Goal: Information Seeking & Learning: Compare options

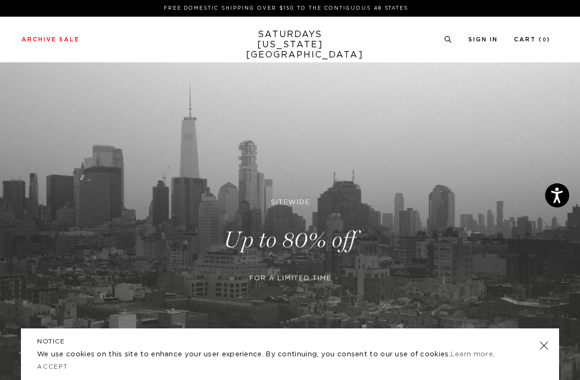
click at [540, 344] on link at bounding box center [544, 345] width 15 height 15
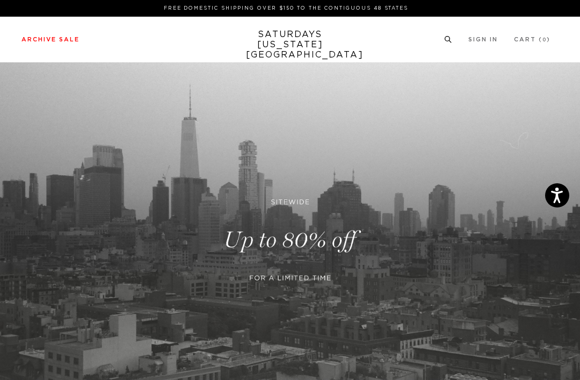
click at [23, 179] on link "Outerwear" at bounding box center [27, 180] width 32 height 6
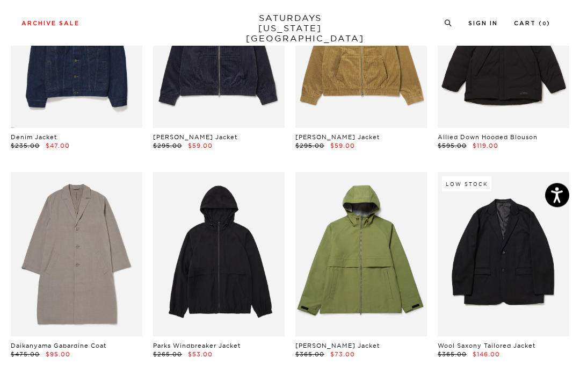
scroll to position [379, 0]
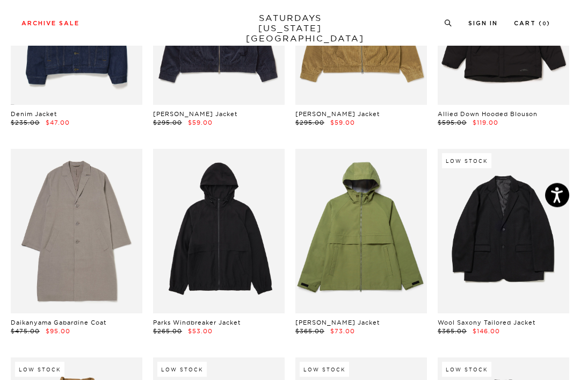
click at [58, 183] on link at bounding box center [77, 231] width 132 height 164
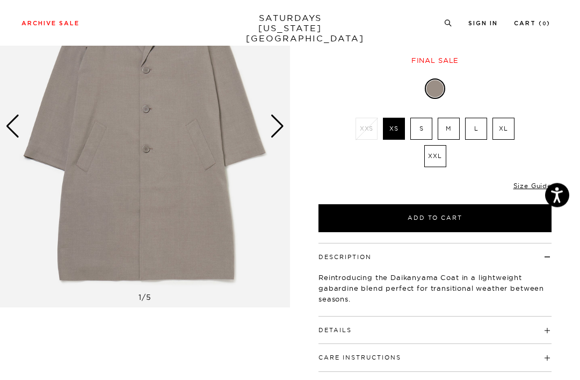
click at [332, 328] on button "Details" at bounding box center [335, 331] width 33 height 6
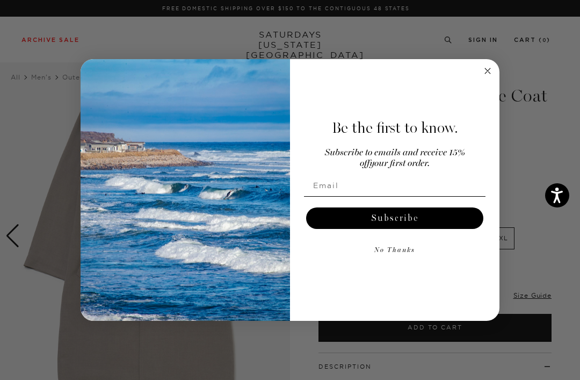
click at [484, 69] on circle "Close dialog" at bounding box center [488, 70] width 12 height 12
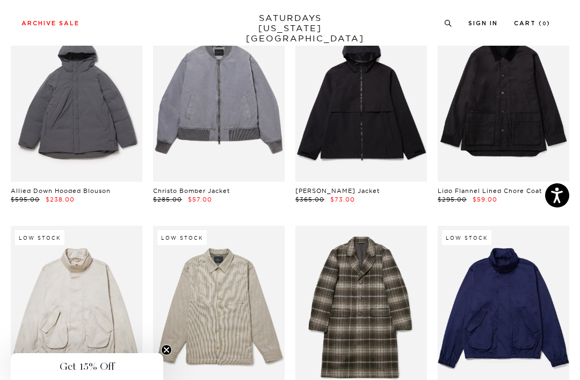
scroll to position [996, 0]
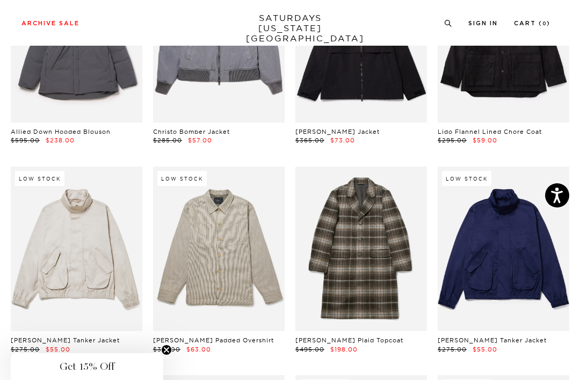
click at [346, 246] on link at bounding box center [362, 249] width 132 height 164
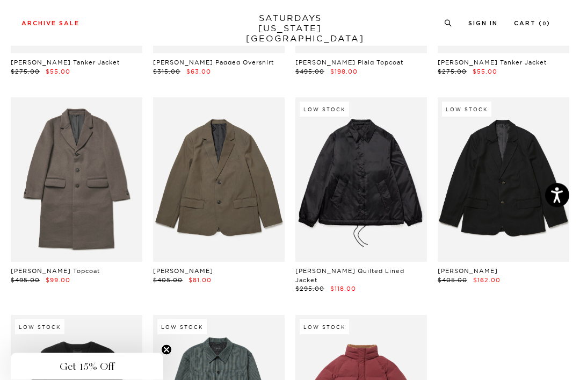
scroll to position [1274, 0]
click at [61, 169] on link at bounding box center [77, 179] width 132 height 164
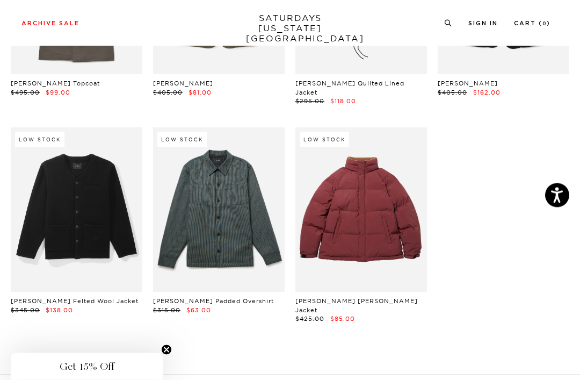
scroll to position [1471, 0]
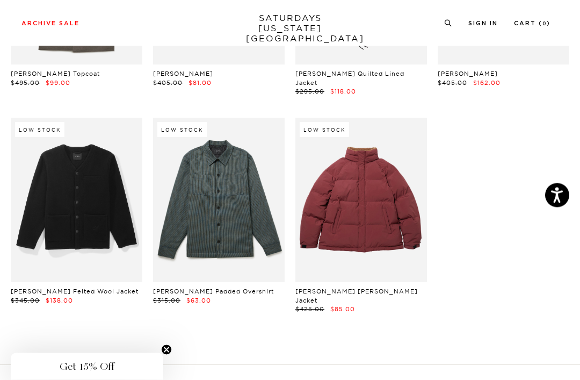
click at [83, 173] on link at bounding box center [77, 200] width 132 height 164
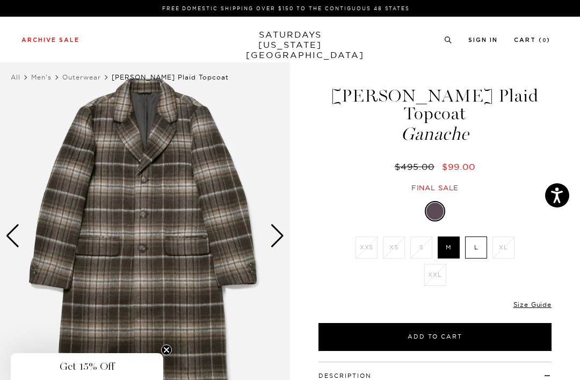
click at [100, 199] on img at bounding box center [145, 235] width 290 height 363
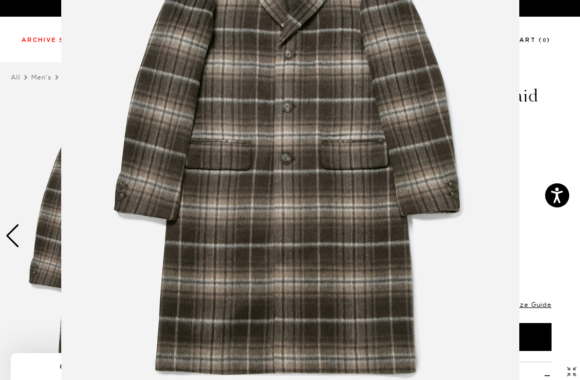
click at [13, 238] on figure at bounding box center [290, 190] width 580 height 380
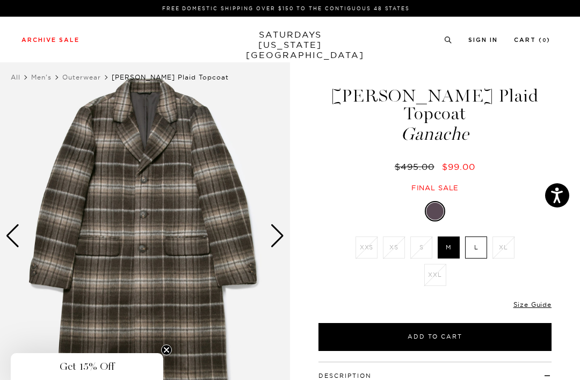
click at [282, 239] on div "Next slide" at bounding box center [277, 236] width 15 height 24
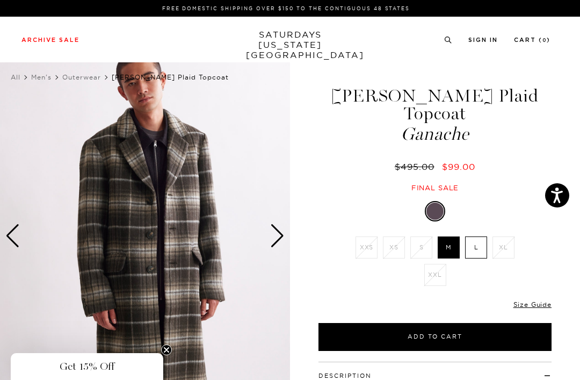
click at [272, 244] on div "Next slide" at bounding box center [277, 236] width 15 height 24
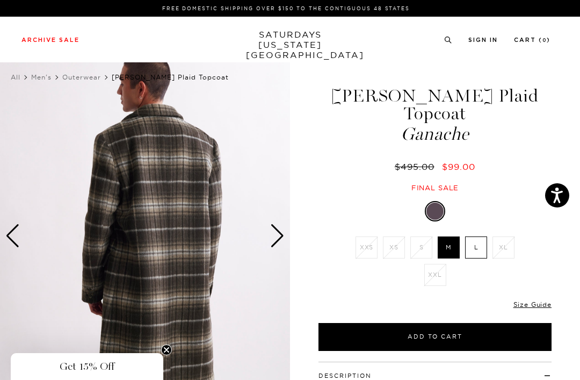
click at [275, 233] on div "Next slide" at bounding box center [277, 236] width 15 height 24
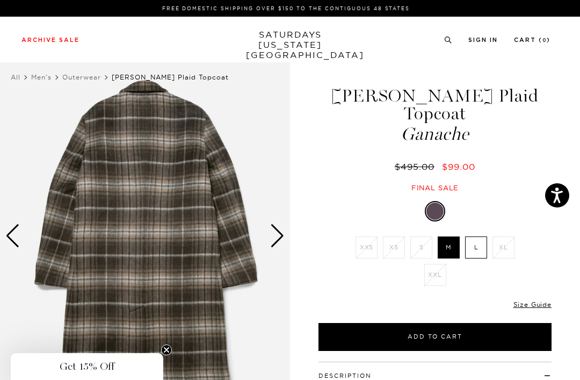
click at [276, 234] on div "Next slide" at bounding box center [277, 236] width 15 height 24
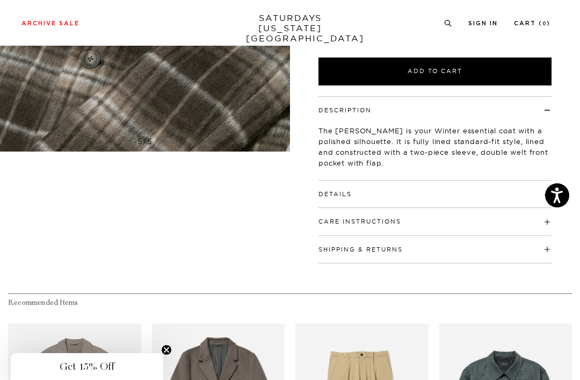
scroll to position [265, 0]
click at [325, 192] on button "Details" at bounding box center [335, 195] width 33 height 6
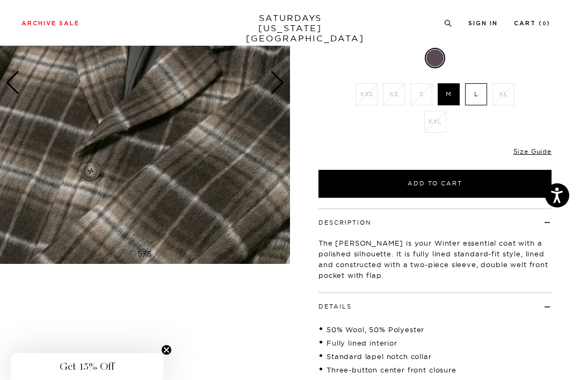
scroll to position [150, 0]
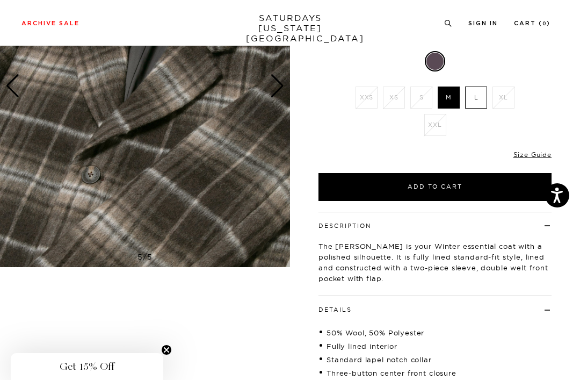
click at [529, 150] on link "Size Guide" at bounding box center [533, 154] width 38 height 8
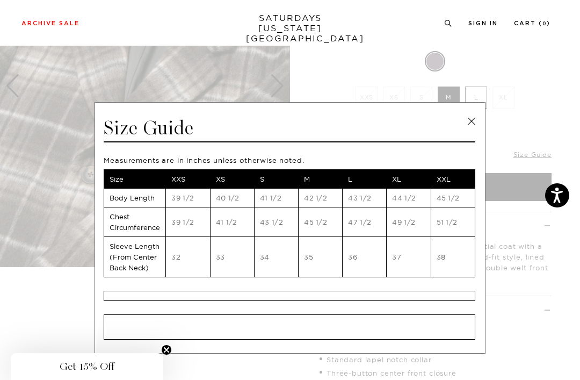
click at [465, 129] on div "Size Guide" at bounding box center [290, 129] width 372 height 26
click at [476, 121] on link at bounding box center [472, 121] width 16 height 16
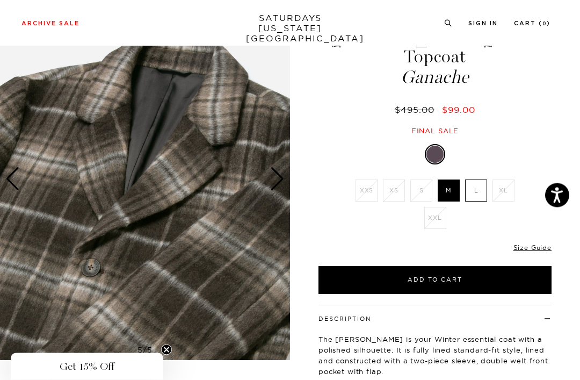
click at [17, 189] on div "Previous slide" at bounding box center [12, 180] width 15 height 24
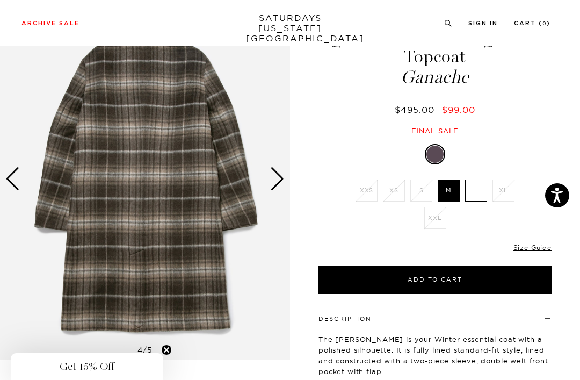
click at [16, 185] on div "Previous slide" at bounding box center [12, 179] width 15 height 24
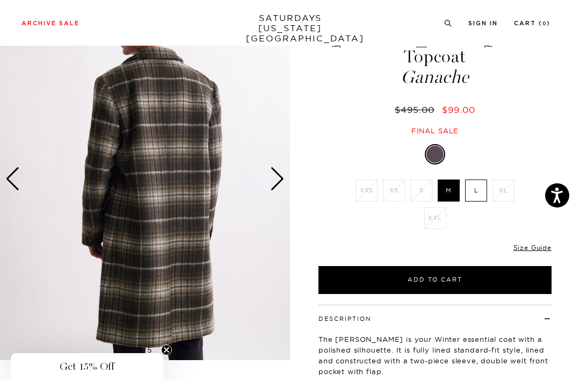
click at [19, 187] on div "Previous slide" at bounding box center [12, 179] width 15 height 24
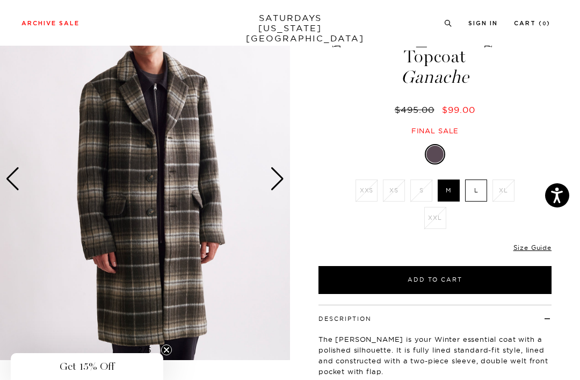
click at [19, 184] on div "Previous slide" at bounding box center [12, 179] width 15 height 24
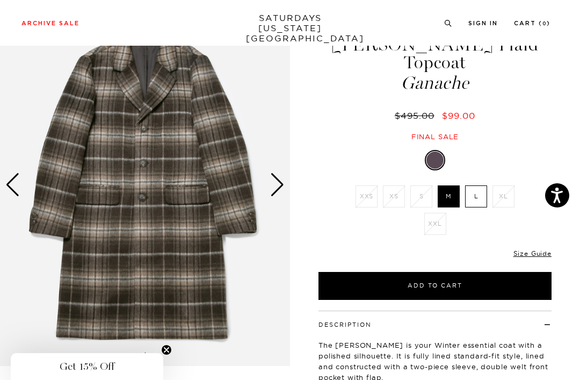
scroll to position [0, 0]
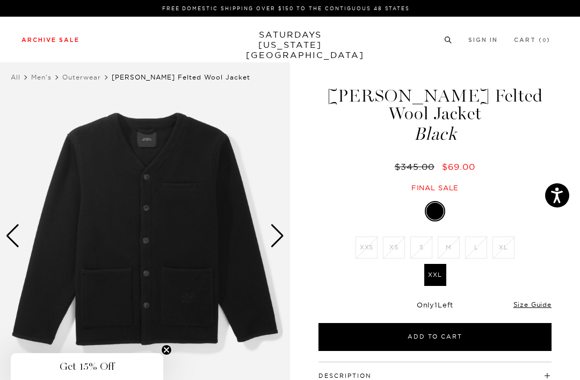
click at [21, 143] on link "Knitwear" at bounding box center [24, 142] width 26 height 8
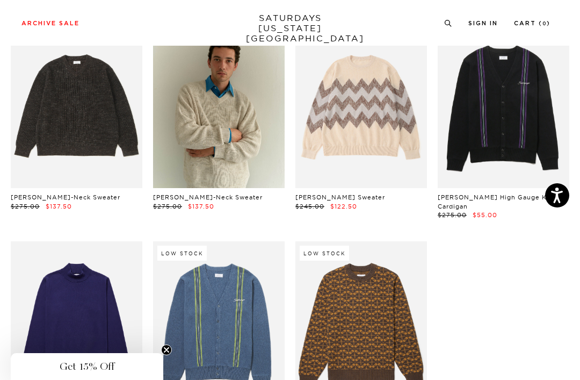
scroll to position [87, 0]
click at [50, 131] on link at bounding box center [77, 106] width 132 height 164
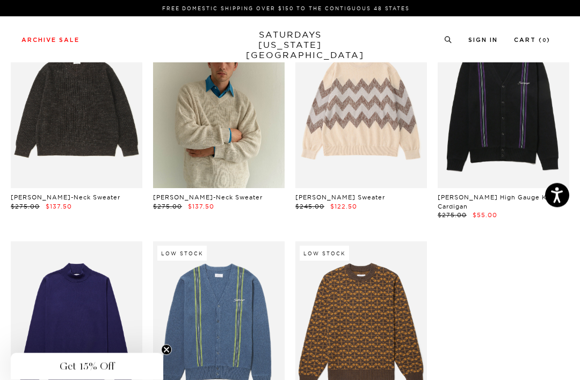
scroll to position [121, 0]
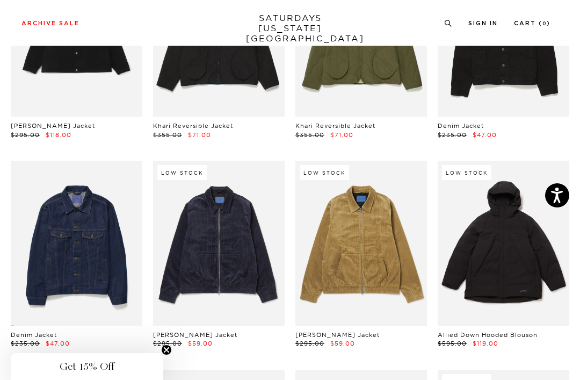
scroll to position [158, 0]
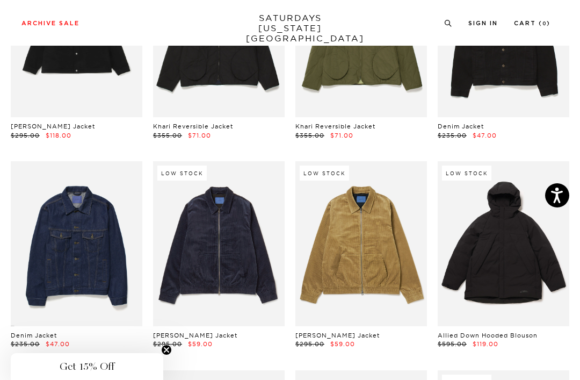
click at [58, 275] on link at bounding box center [77, 243] width 132 height 164
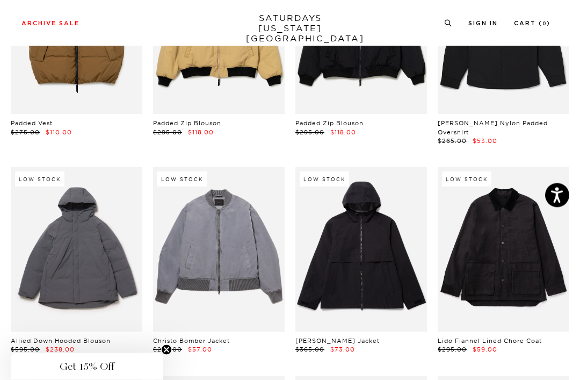
scroll to position [791, 0]
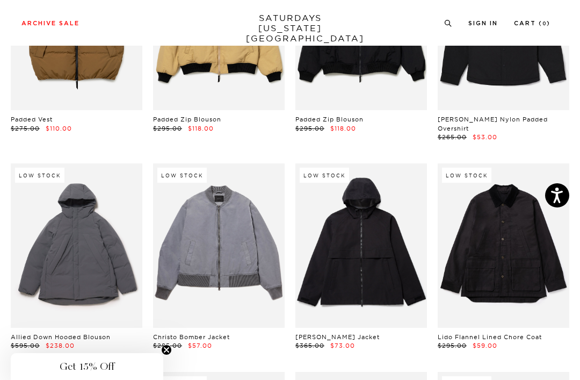
click at [189, 210] on link at bounding box center [219, 245] width 132 height 164
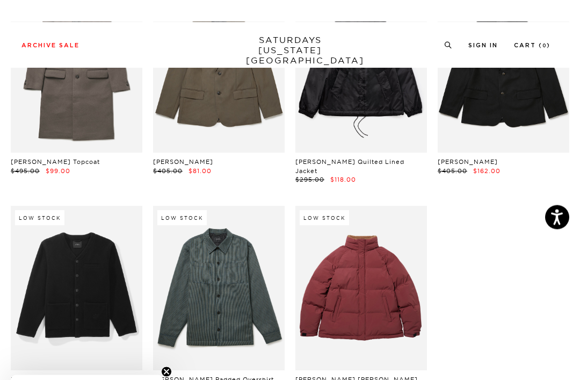
scroll to position [1343, 0]
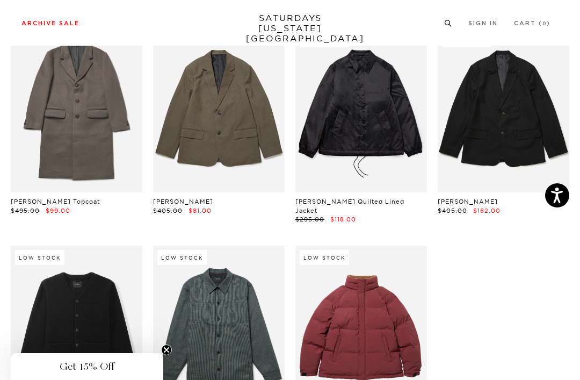
click at [20, 177] on link "Accessories" at bounding box center [28, 177] width 34 height 8
click at [21, 151] on link "Sweats" at bounding box center [21, 151] width 20 height 8
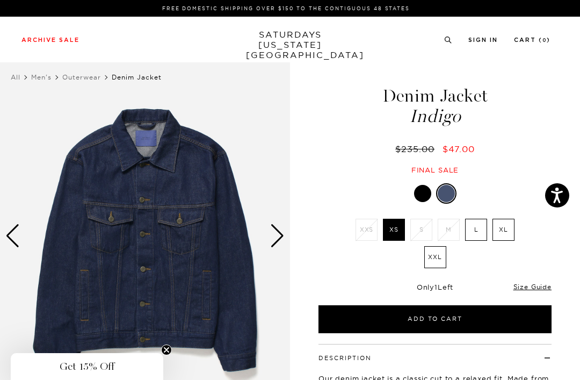
click at [418, 190] on div at bounding box center [422, 193] width 17 height 17
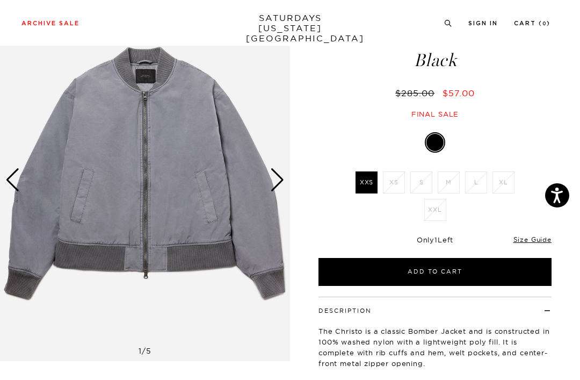
scroll to position [55, 0]
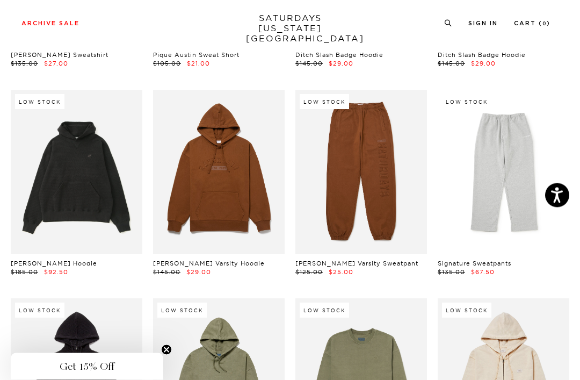
scroll to position [439, 0]
click at [60, 183] on link at bounding box center [77, 172] width 132 height 164
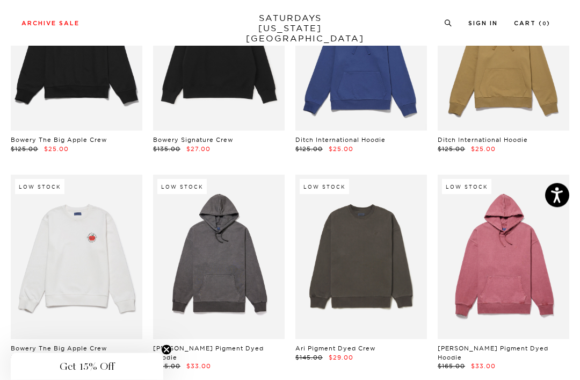
scroll to position [1276, 0]
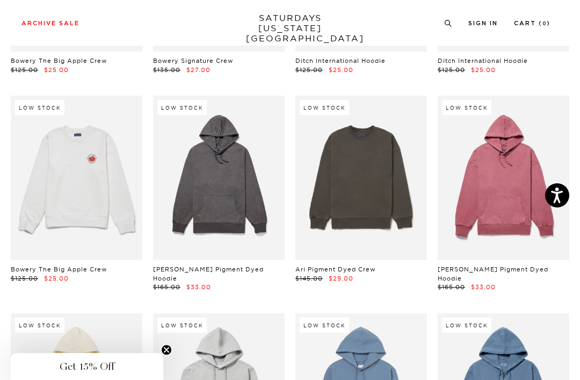
click at [197, 165] on link at bounding box center [219, 178] width 132 height 164
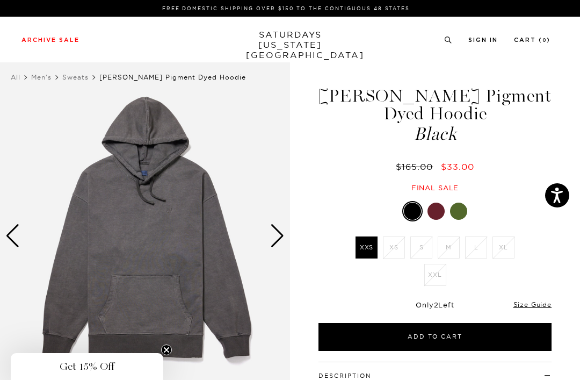
click at [432, 212] on div at bounding box center [436, 211] width 17 height 17
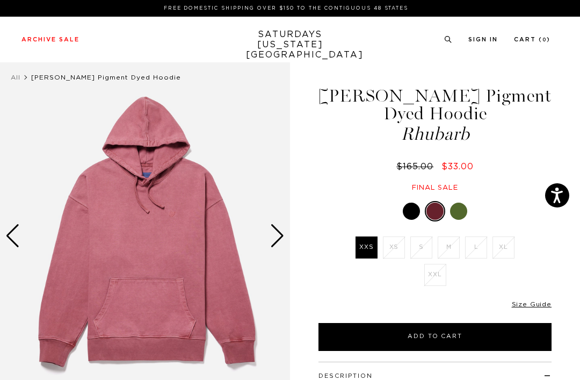
click at [457, 207] on div at bounding box center [458, 211] width 17 height 17
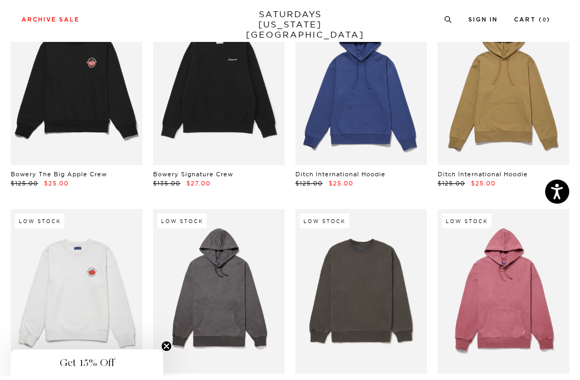
scroll to position [1164, 0]
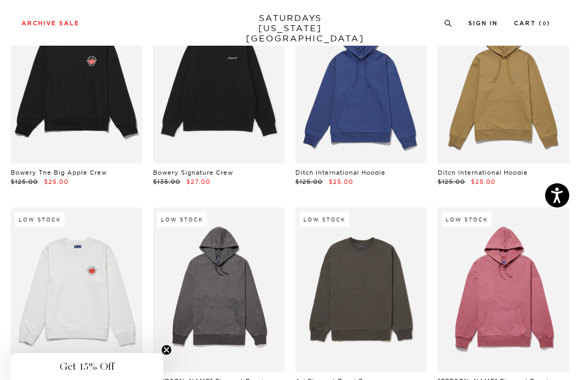
click at [326, 105] on link at bounding box center [362, 81] width 132 height 164
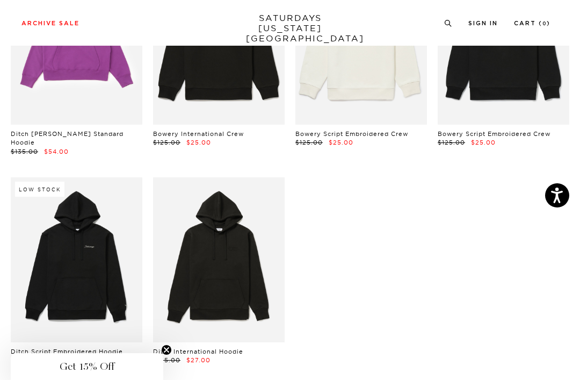
scroll to position [2277, 0]
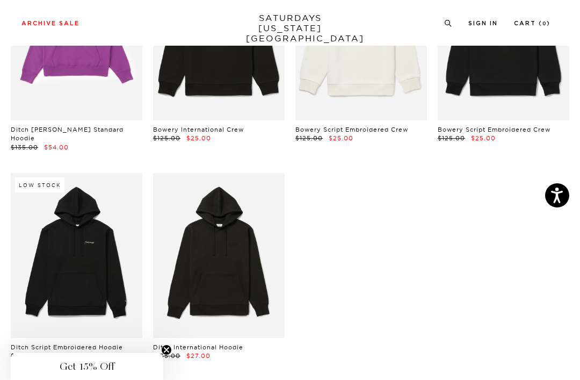
click at [195, 200] on link at bounding box center [219, 255] width 132 height 164
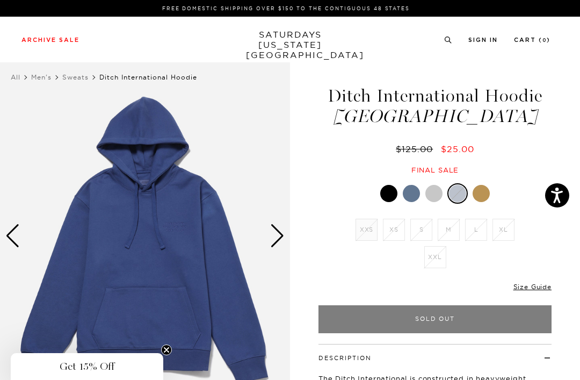
click at [470, 228] on li "L" at bounding box center [476, 230] width 27 height 22
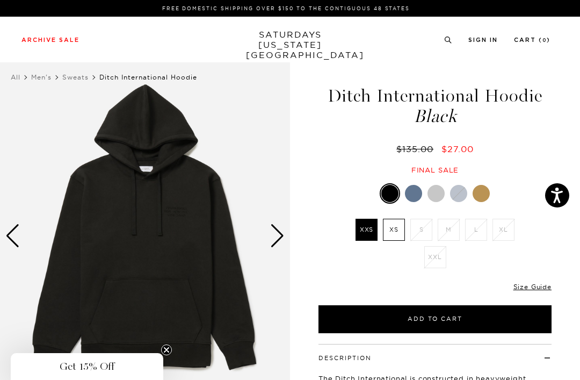
click at [410, 190] on div at bounding box center [413, 193] width 17 height 17
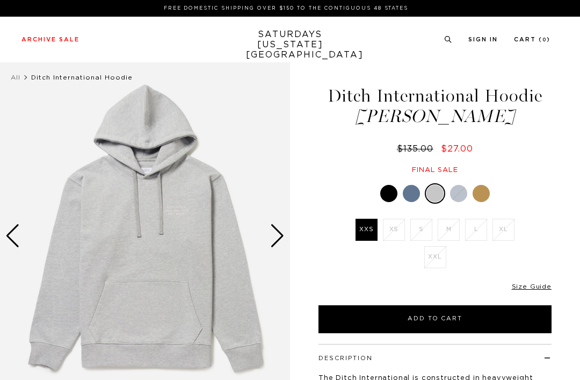
click at [457, 199] on div at bounding box center [458, 193] width 17 height 17
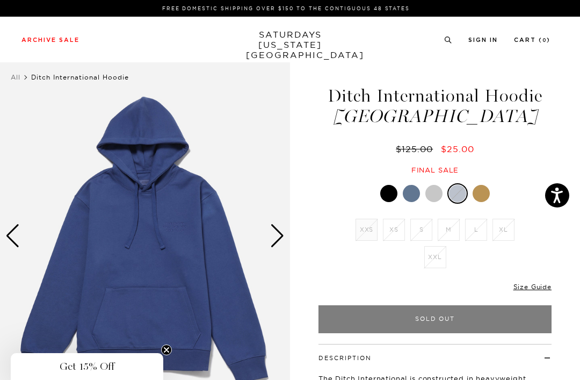
click at [476, 195] on div at bounding box center [481, 193] width 17 height 17
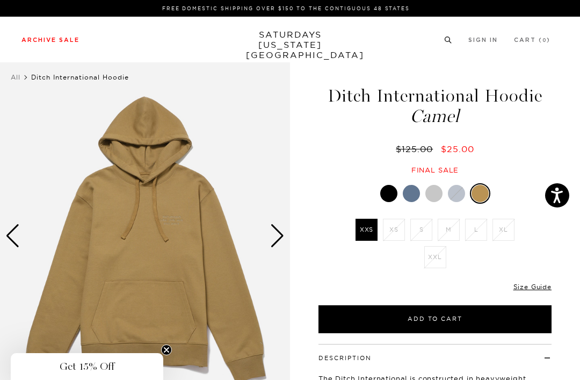
click at [21, 146] on link "Knitwear" at bounding box center [24, 142] width 26 height 8
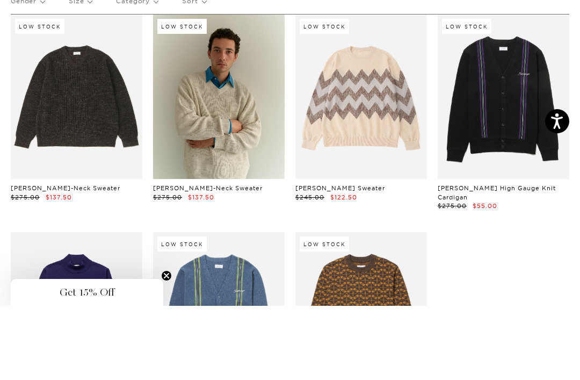
scroll to position [123, 0]
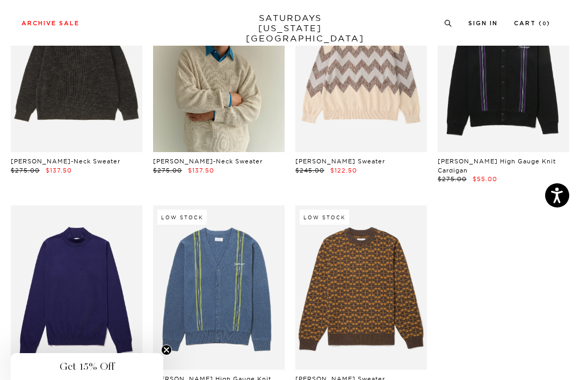
click at [53, 89] on link at bounding box center [77, 70] width 132 height 164
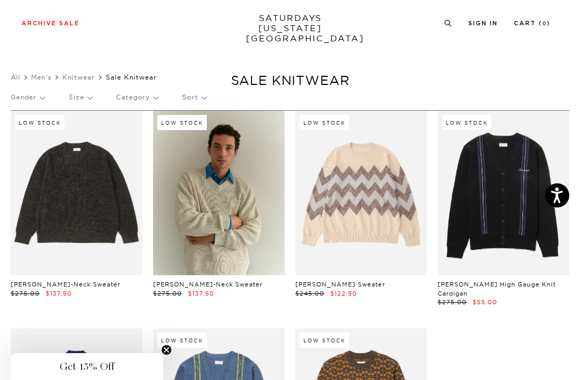
scroll to position [157, 0]
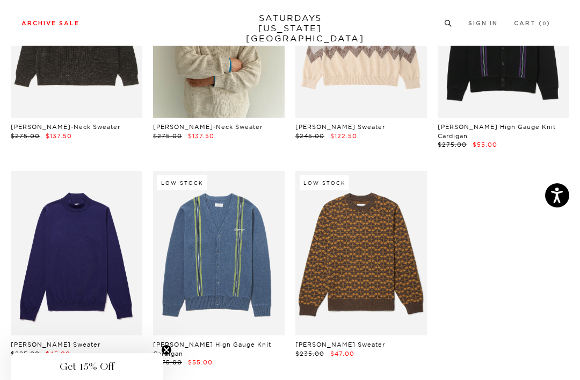
click at [18, 73] on link "Tees" at bounding box center [17, 74] width 13 height 8
click at [336, 237] on link at bounding box center [362, 253] width 132 height 164
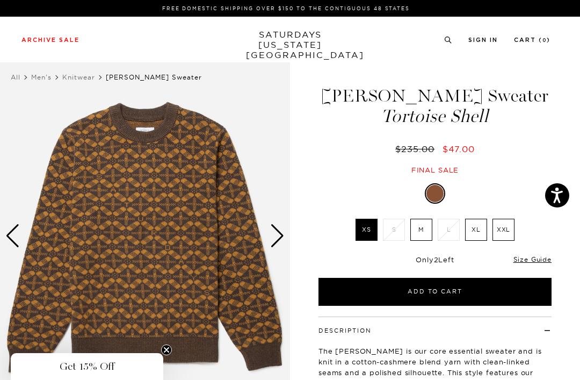
click at [125, 228] on img at bounding box center [145, 235] width 290 height 363
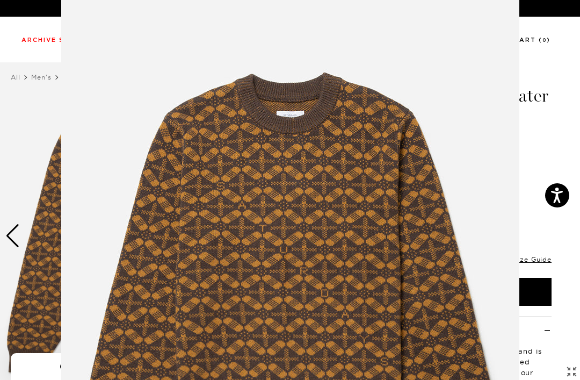
click at [531, 140] on figure at bounding box center [290, 190] width 580 height 380
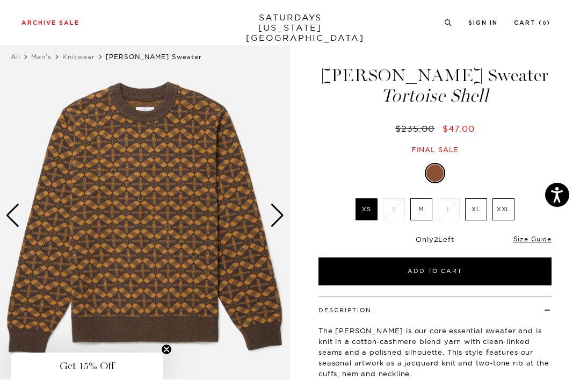
scroll to position [21, 0]
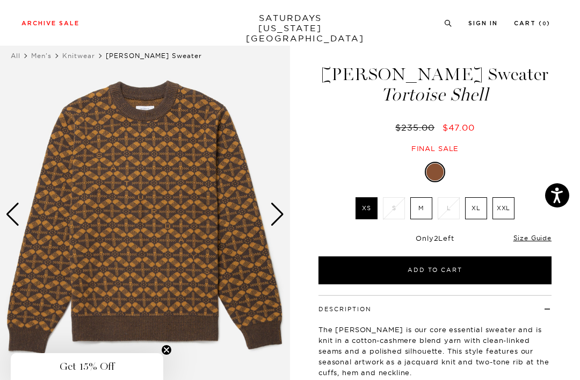
click at [421, 209] on label "M" at bounding box center [422, 208] width 22 height 22
click at [0, 0] on input "M" at bounding box center [0, 0] width 0 height 0
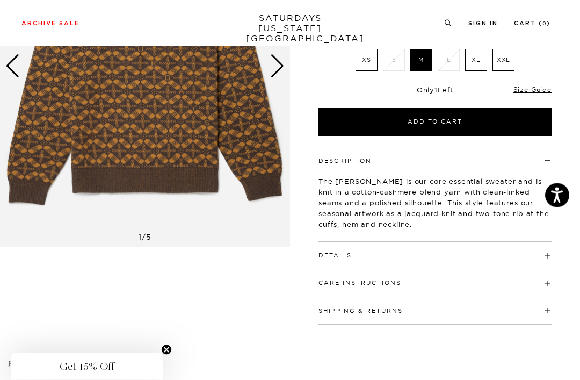
scroll to position [217, 0]
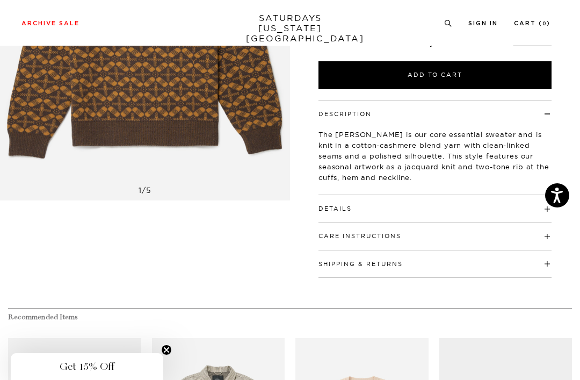
click at [326, 209] on button "Details" at bounding box center [335, 209] width 33 height 6
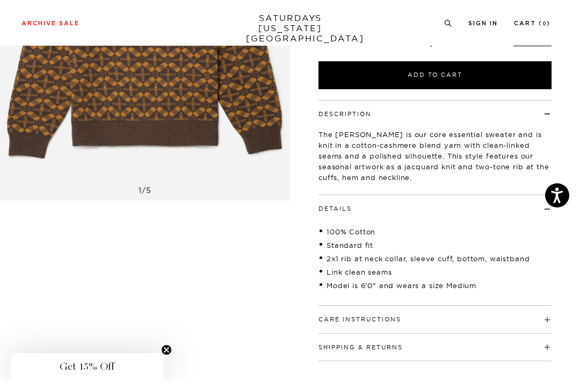
click at [334, 318] on button "Care Instructions" at bounding box center [360, 320] width 83 height 6
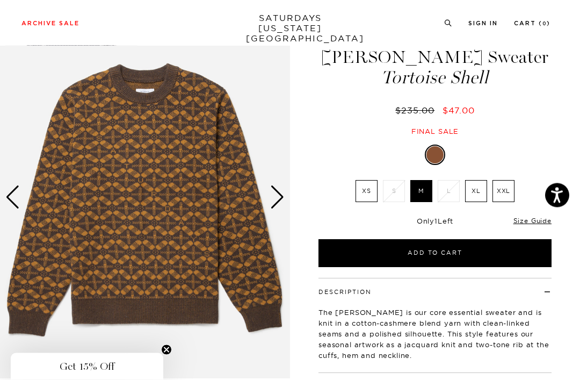
scroll to position [0, 0]
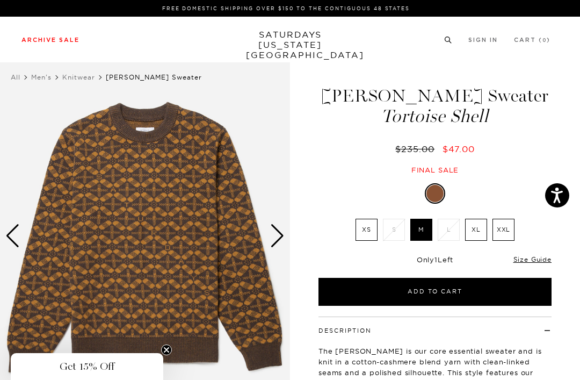
click at [15, 103] on link "Shirts" at bounding box center [19, 103] width 16 height 8
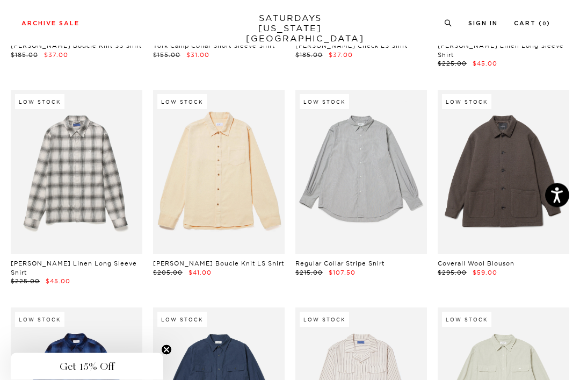
scroll to position [1977, 0]
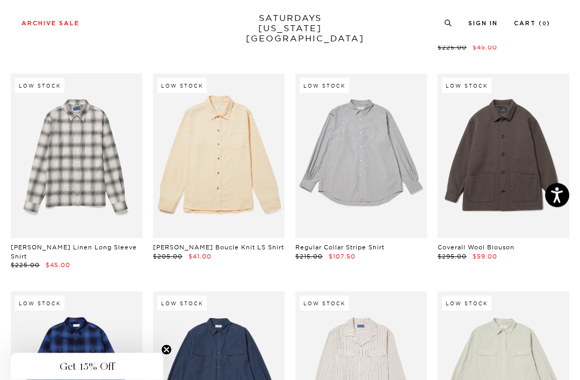
click at [484, 143] on link at bounding box center [504, 156] width 132 height 164
